Goal: Find specific page/section: Find specific page/section

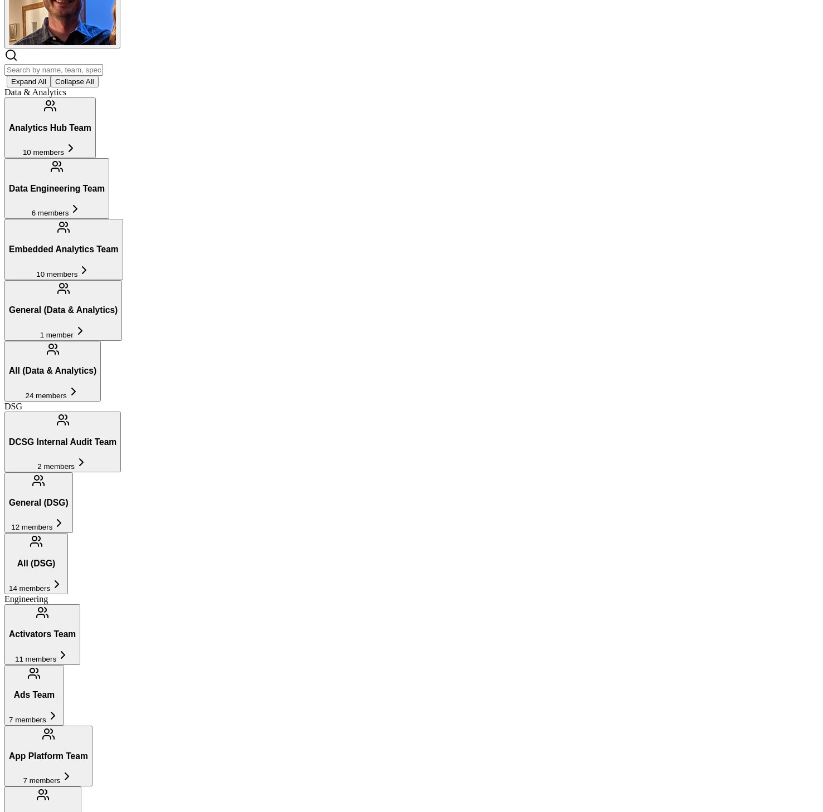
scroll to position [55, 0]
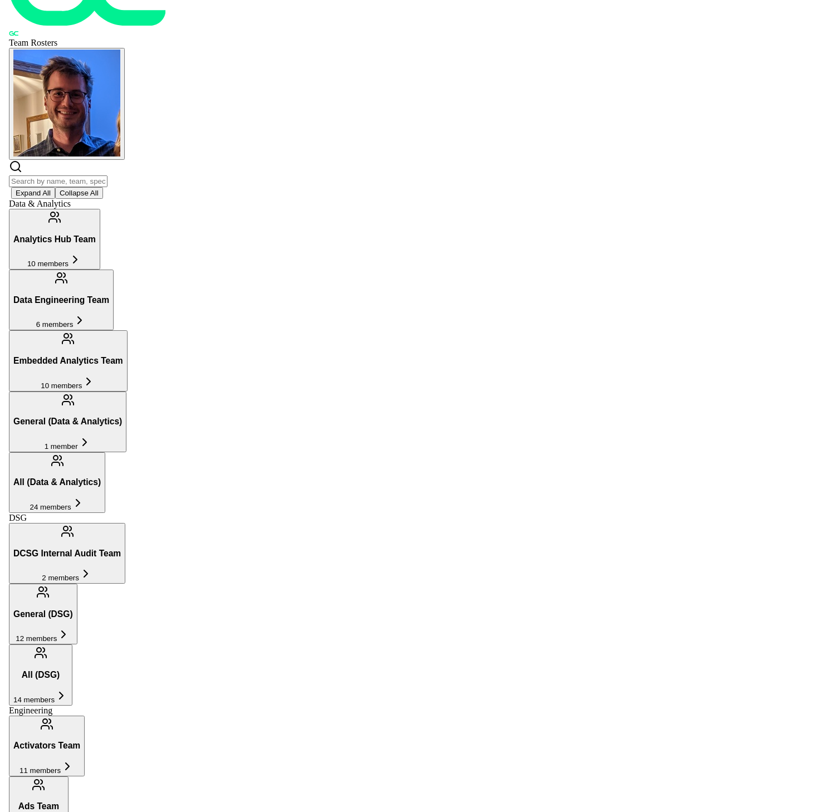
scroll to position [0, 0]
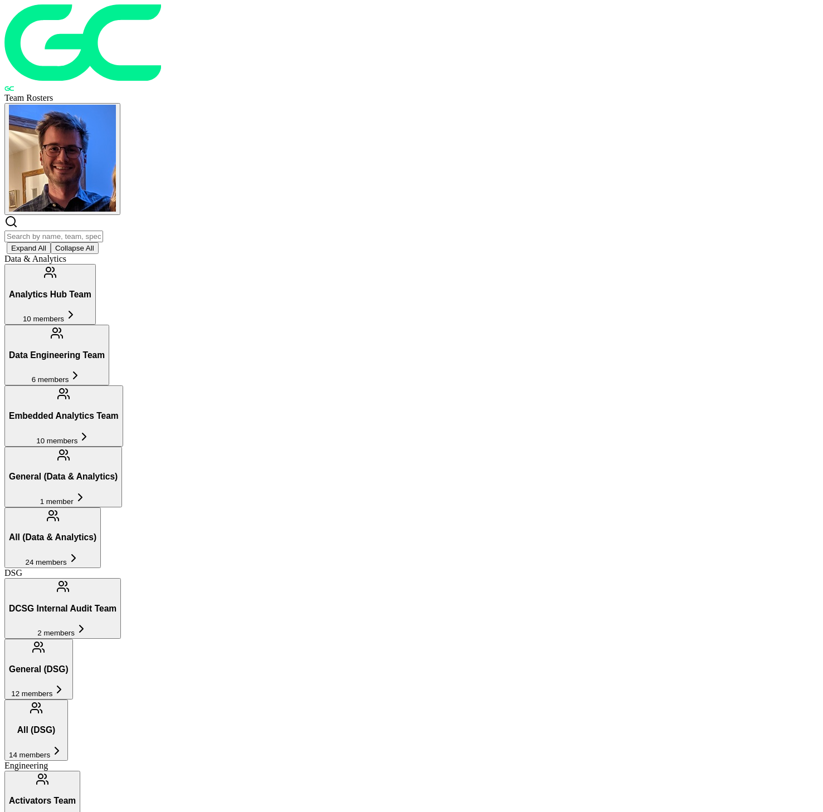
click at [69, 376] on span "6 members" at bounding box center [50, 380] width 37 height 8
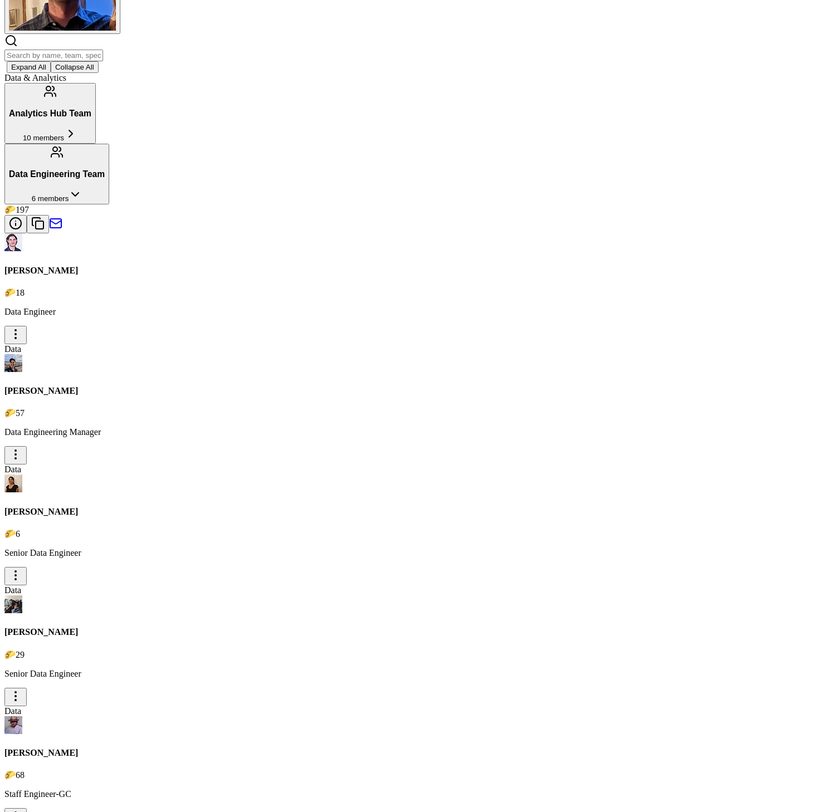
scroll to position [238, 0]
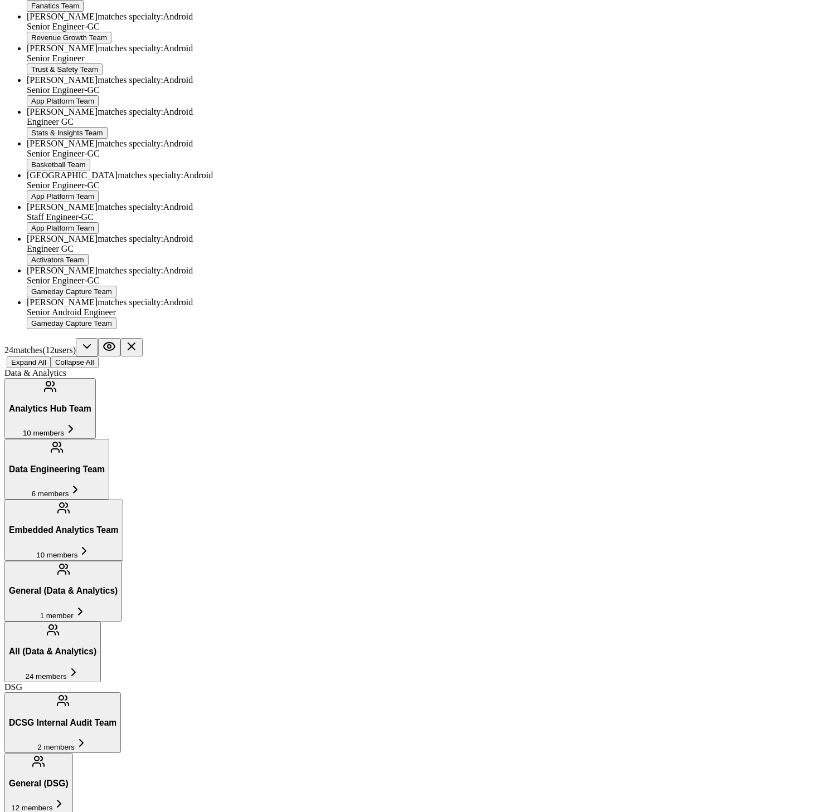
scroll to position [74, 0]
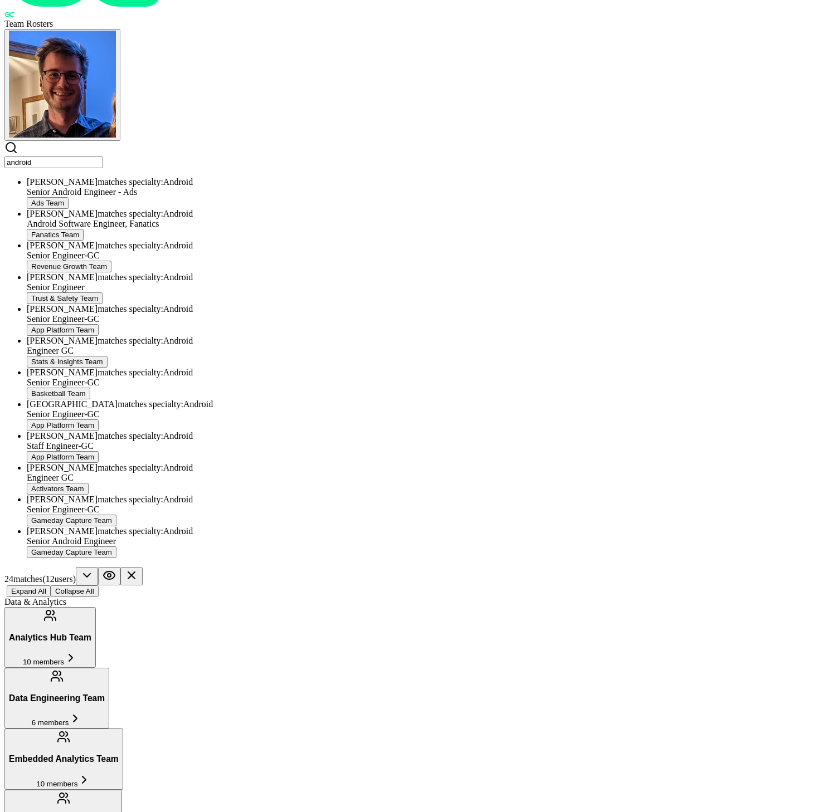
type input "android"
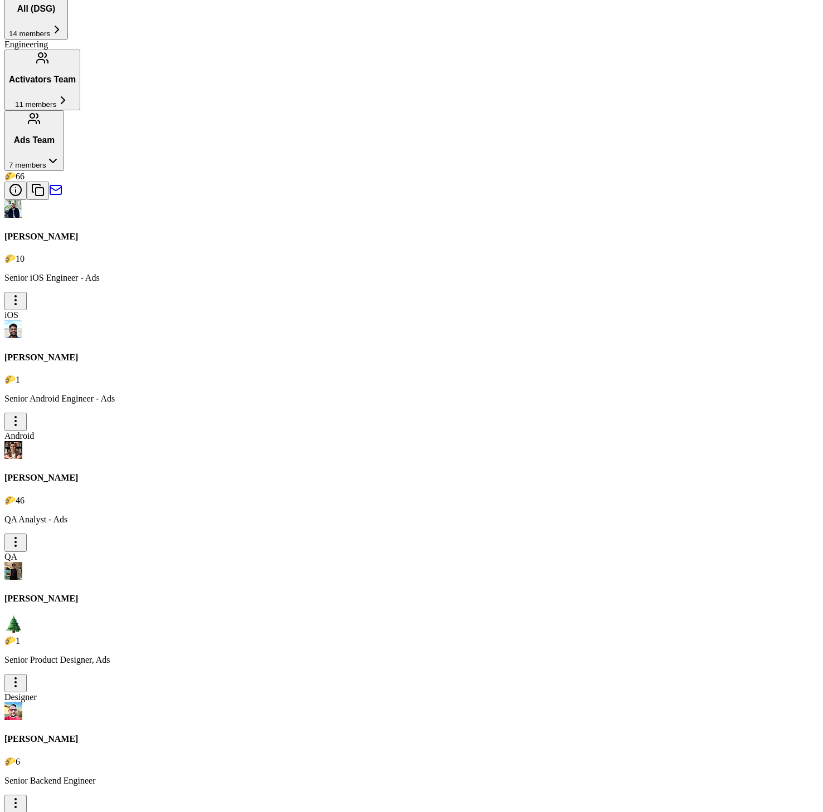
scroll to position [1016, 0]
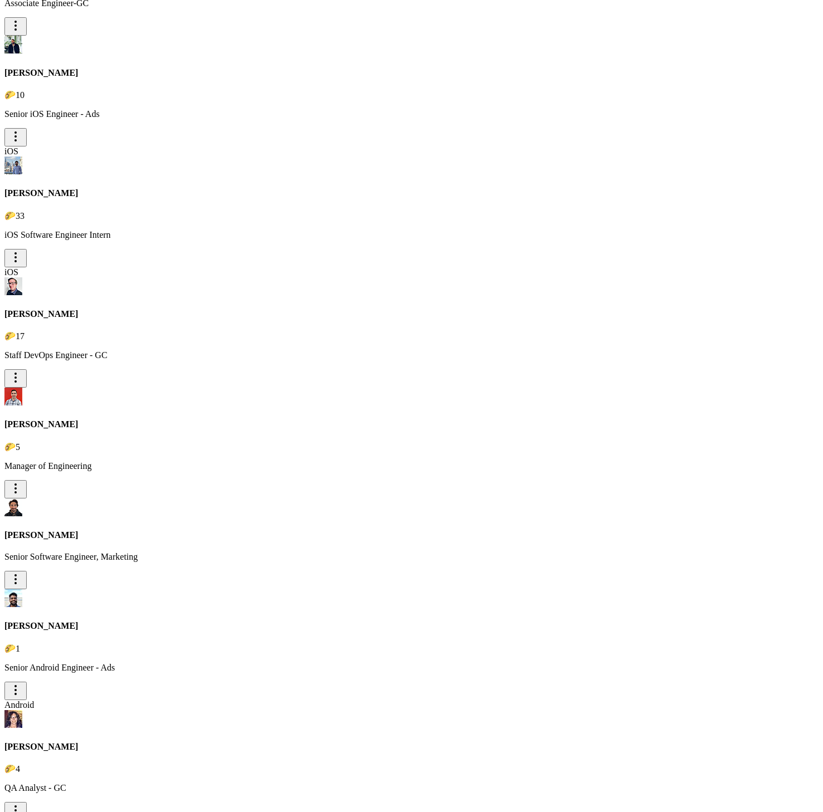
scroll to position [6623, 0]
